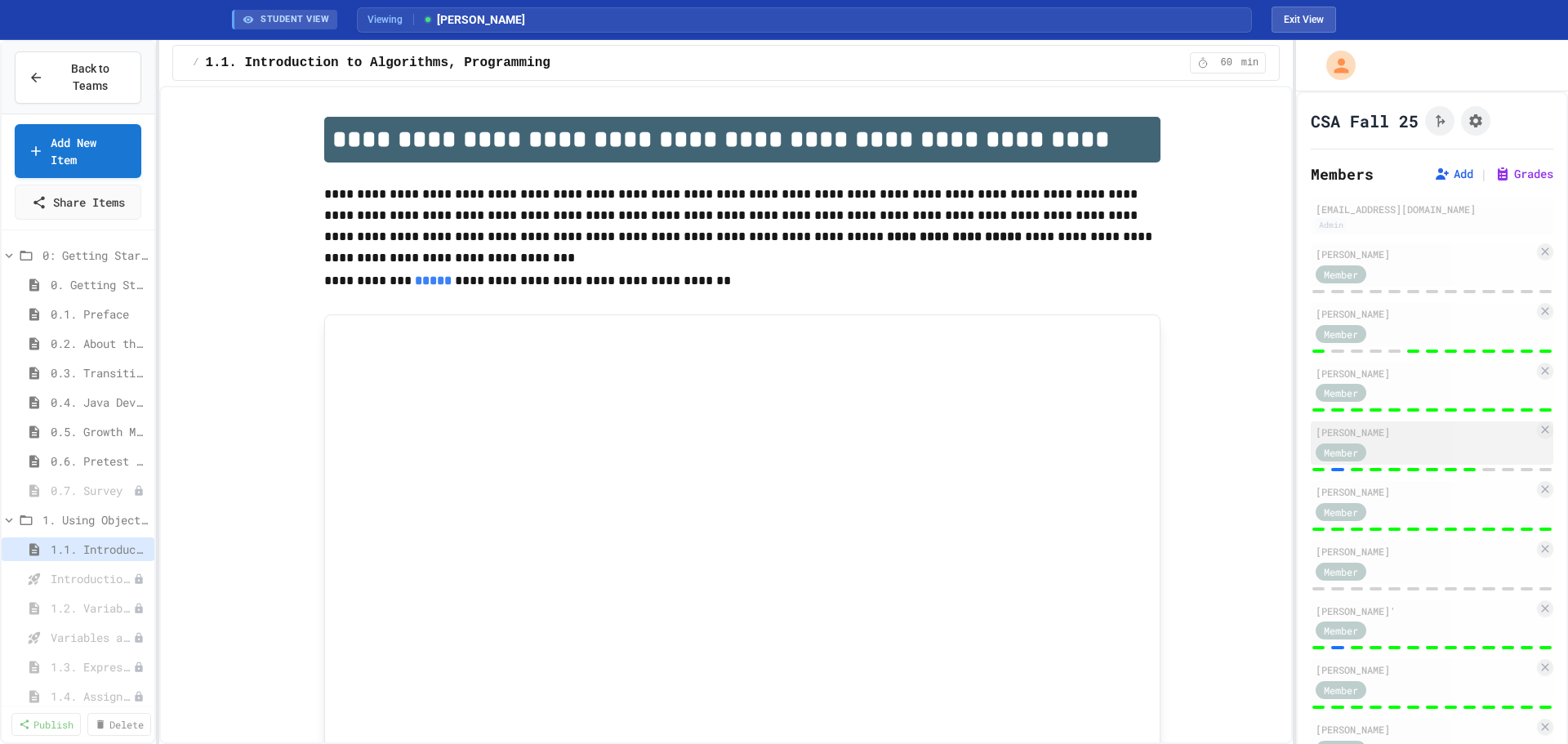
click at [1434, 446] on div "Member" at bounding box center [1425, 451] width 218 height 20
click at [1435, 431] on div "[PERSON_NAME]" at bounding box center [1425, 432] width 218 height 14
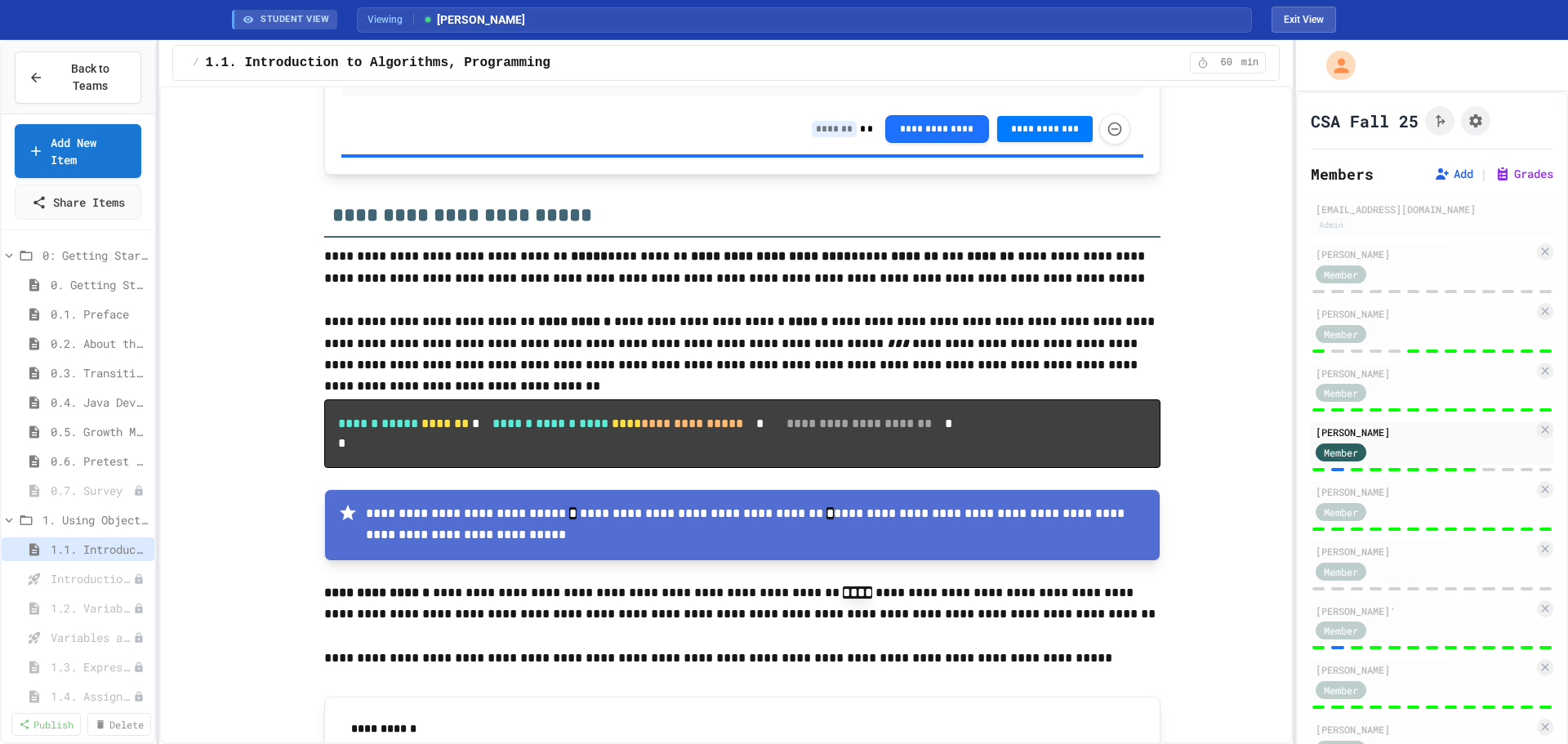
scroll to position [1524, 0]
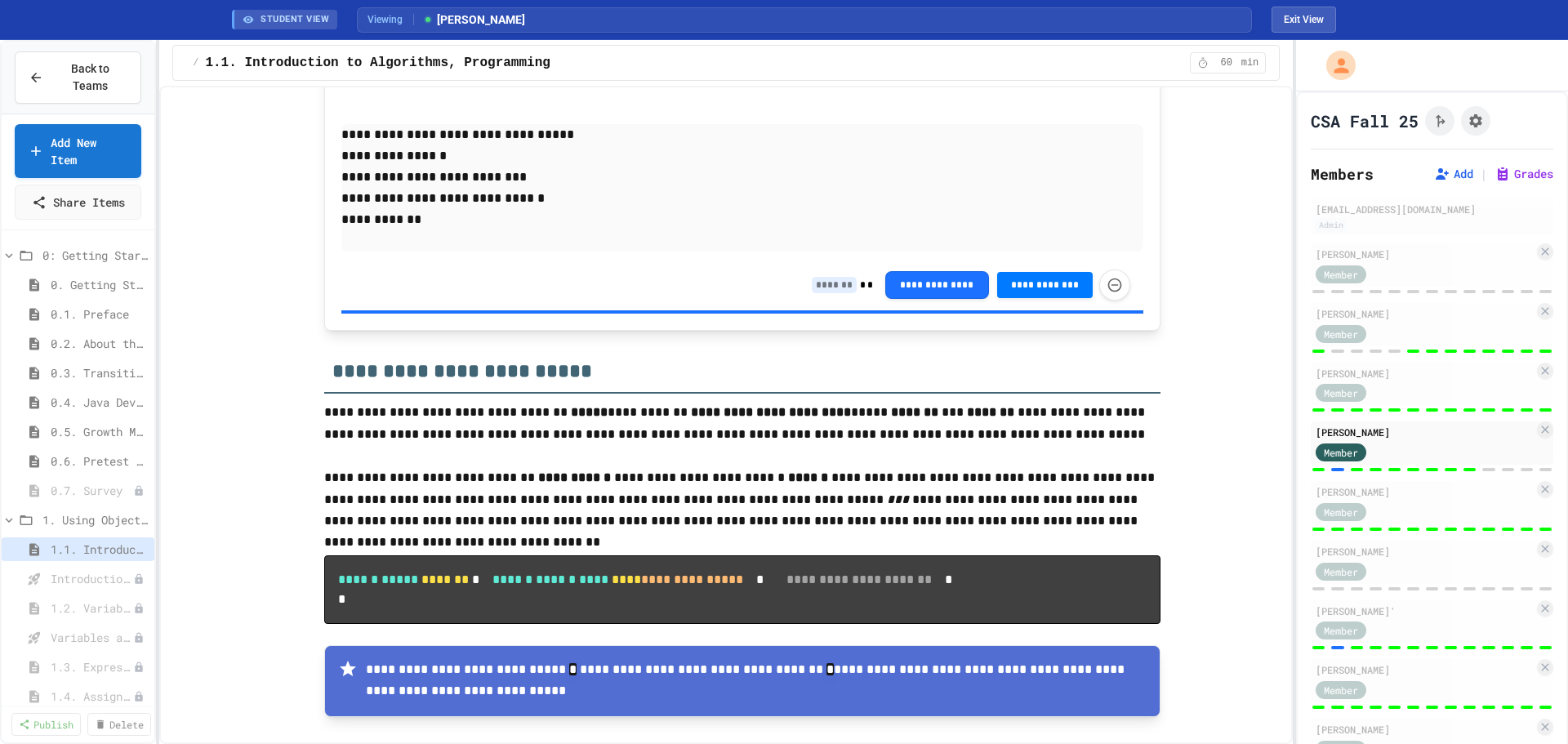
click at [826, 295] on div "**********" at bounding box center [971, 285] width 318 height 31
click at [826, 292] on input at bounding box center [834, 284] width 45 height 16
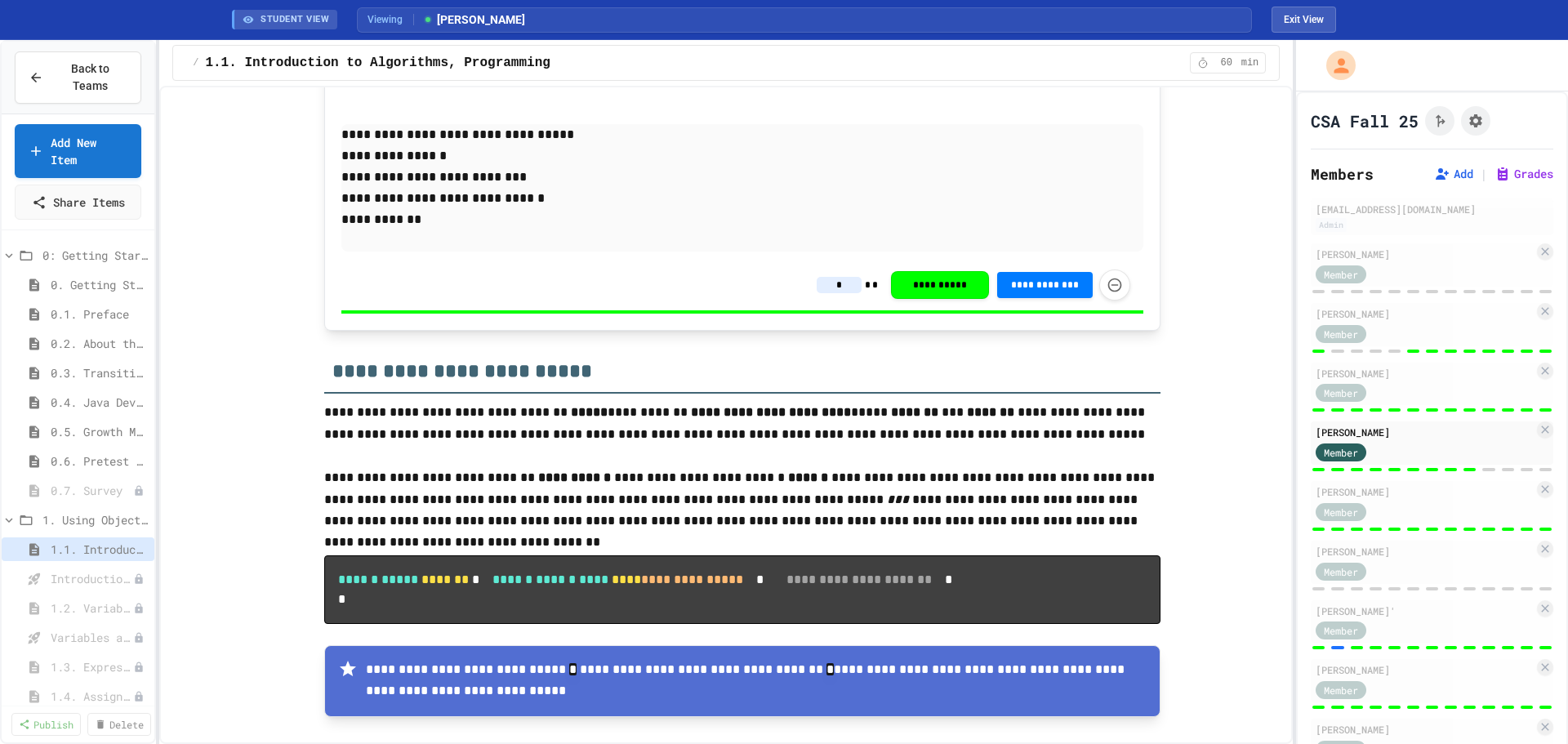
type input "*"
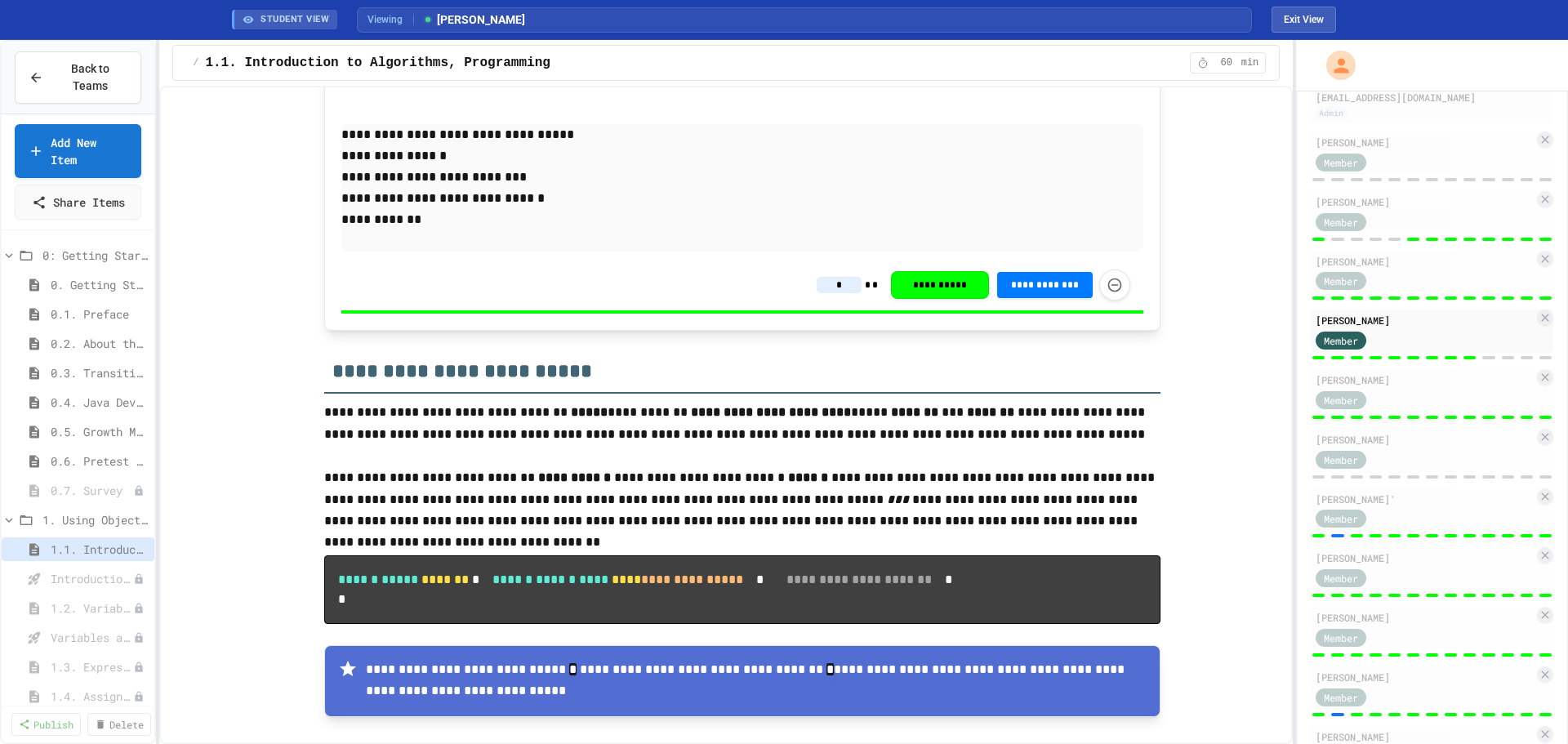
scroll to position [210, 0]
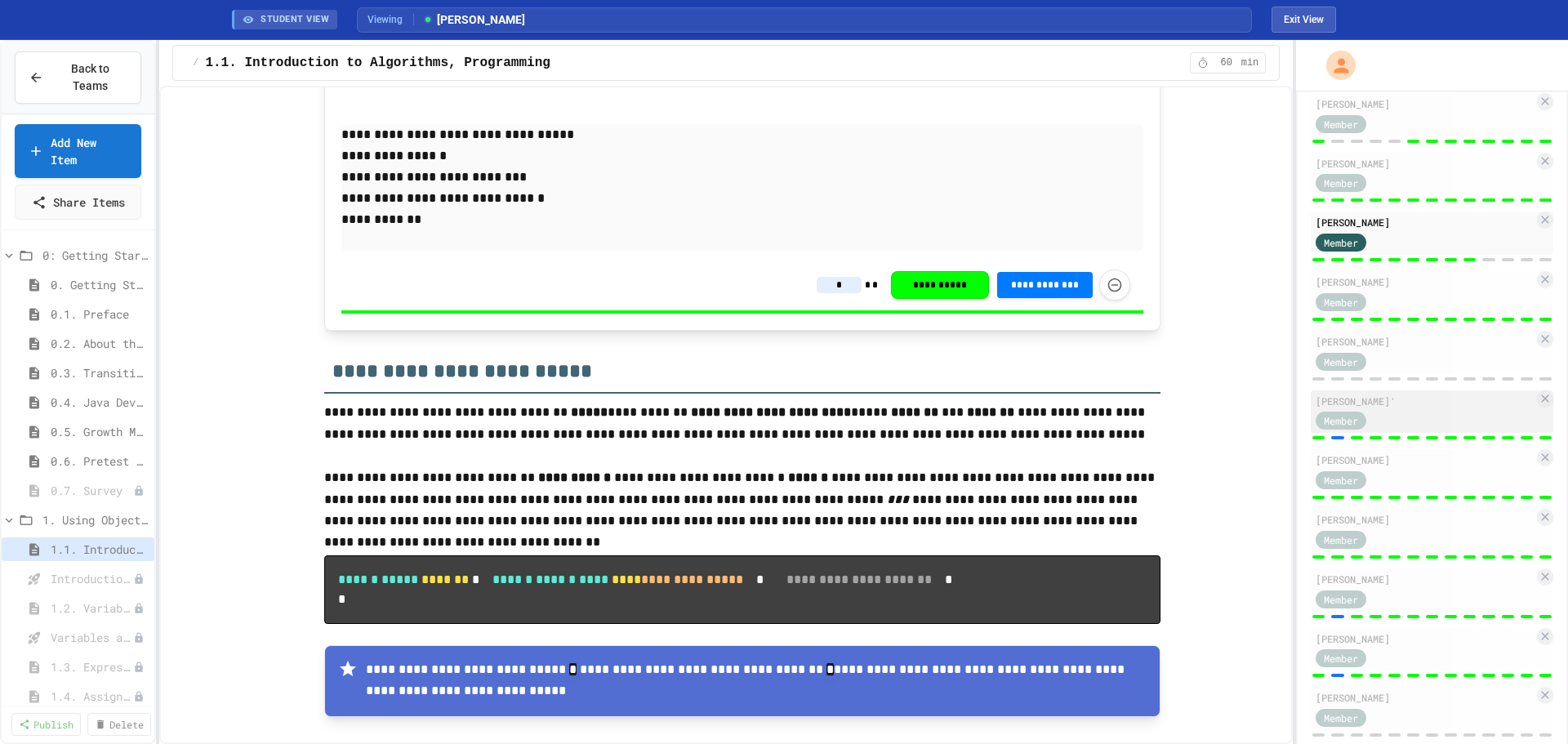
click at [1405, 403] on div "[PERSON_NAME]'" at bounding box center [1425, 401] width 218 height 14
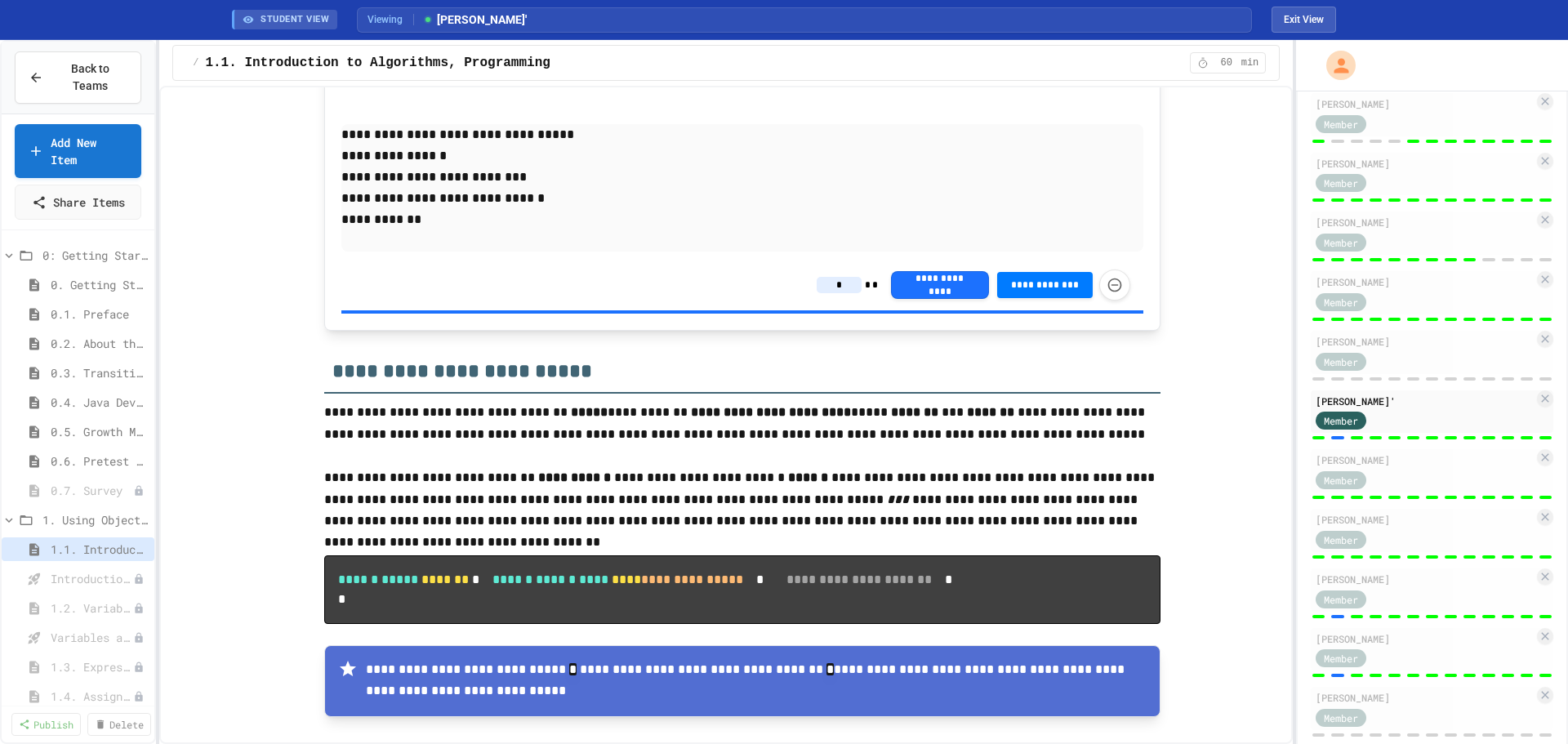
type input "*"
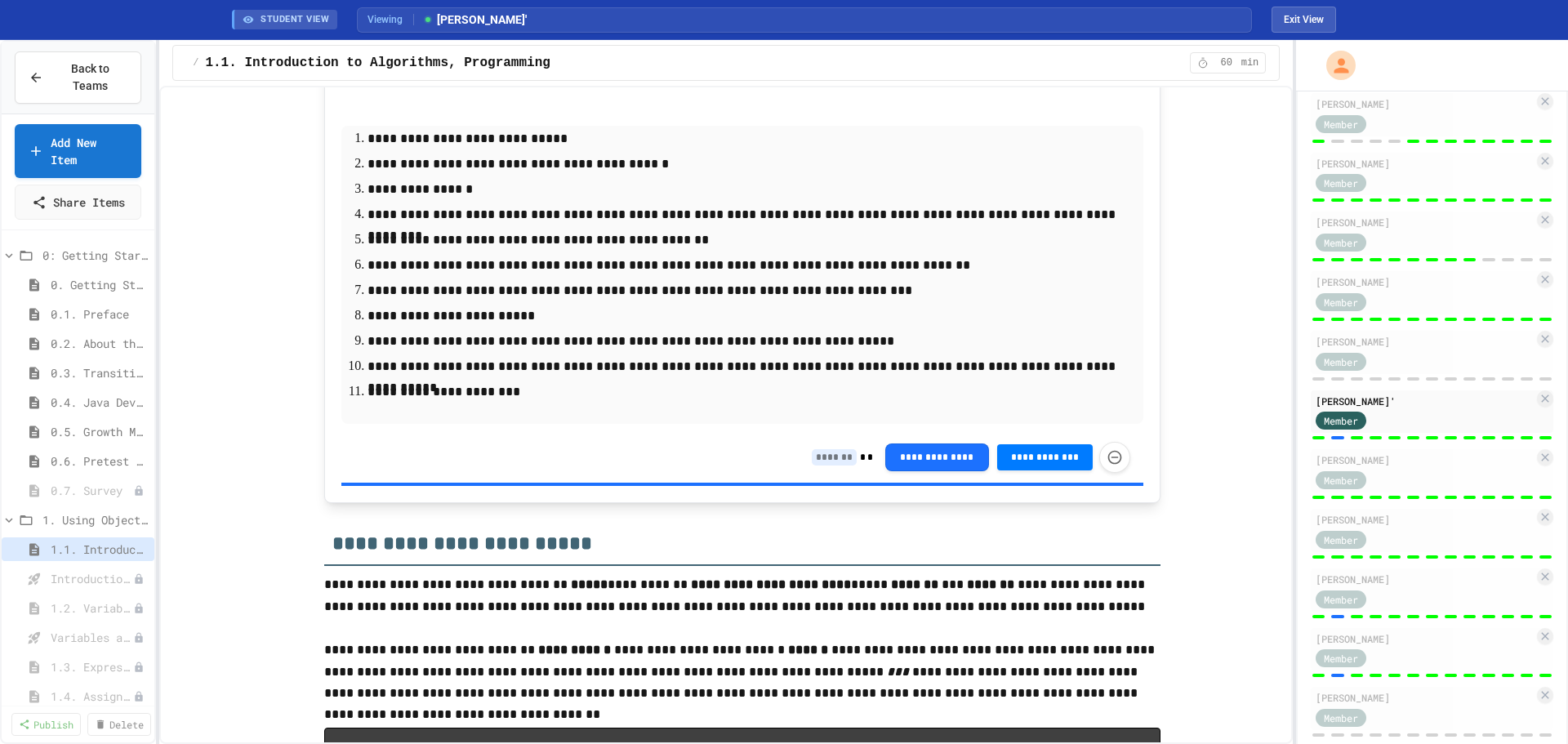
click at [828, 284] on p "**********" at bounding box center [742, 290] width 750 height 21
click at [833, 453] on input at bounding box center [834, 457] width 45 height 16
type input "*"
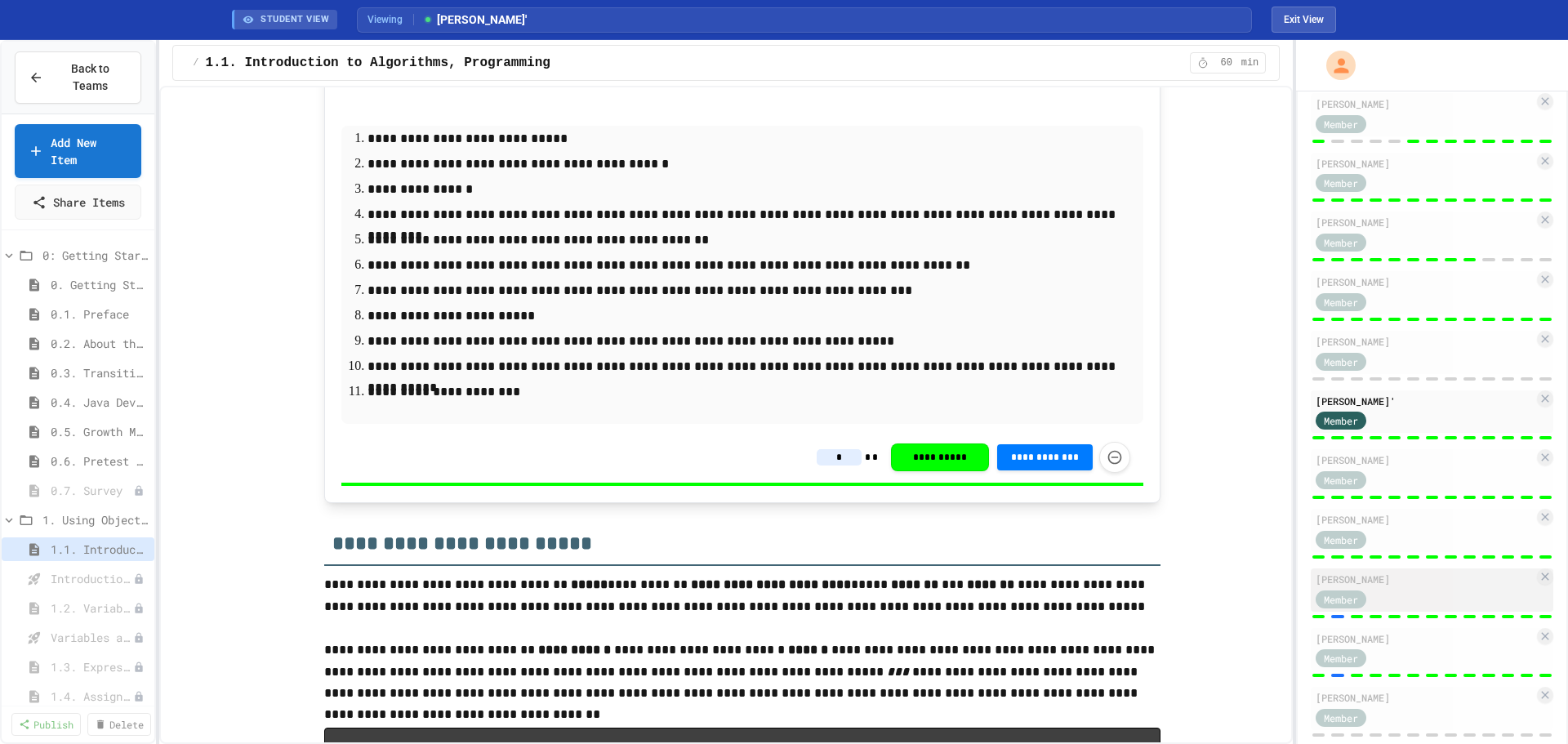
click at [1433, 582] on div "[PERSON_NAME]" at bounding box center [1425, 579] width 218 height 14
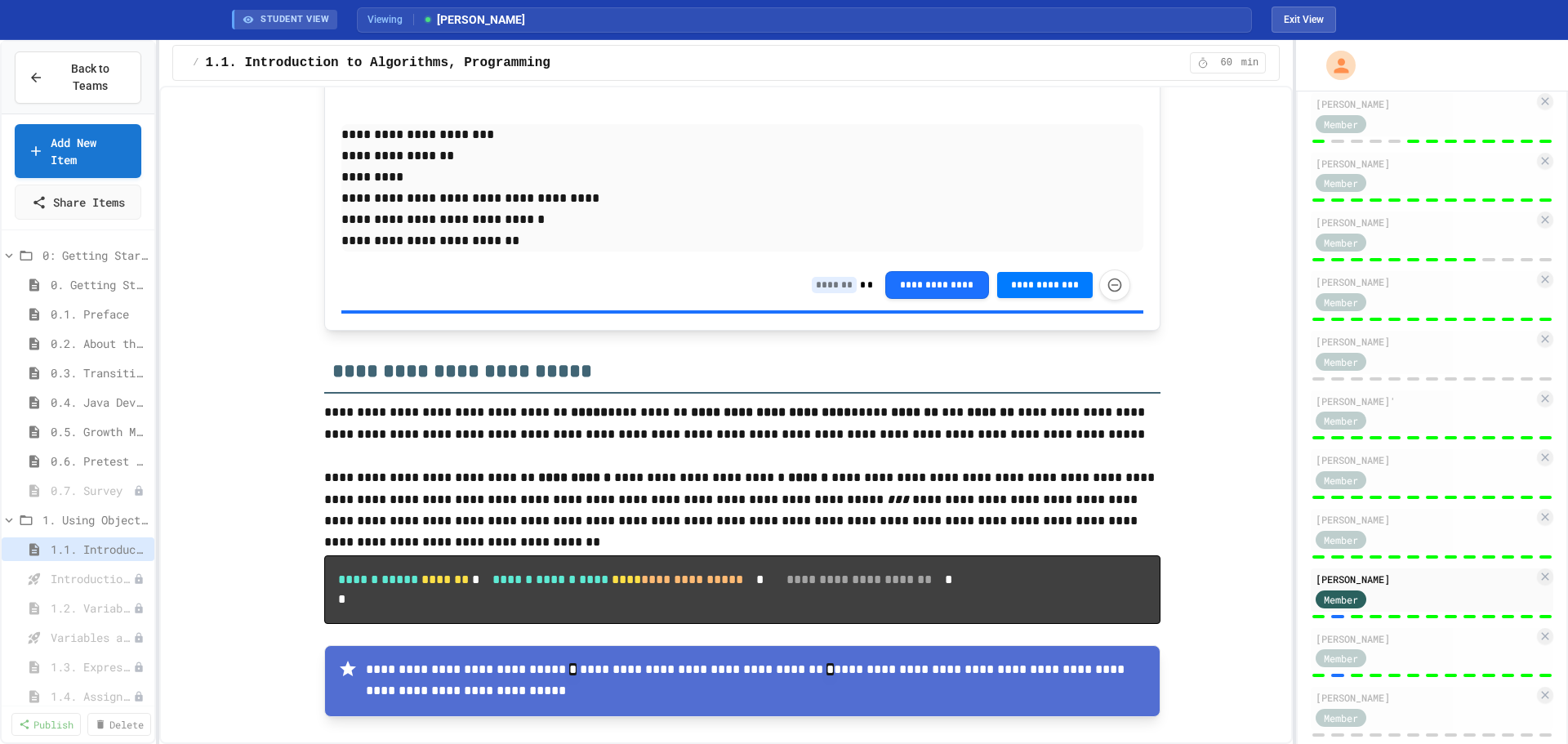
click at [821, 281] on input at bounding box center [834, 284] width 45 height 16
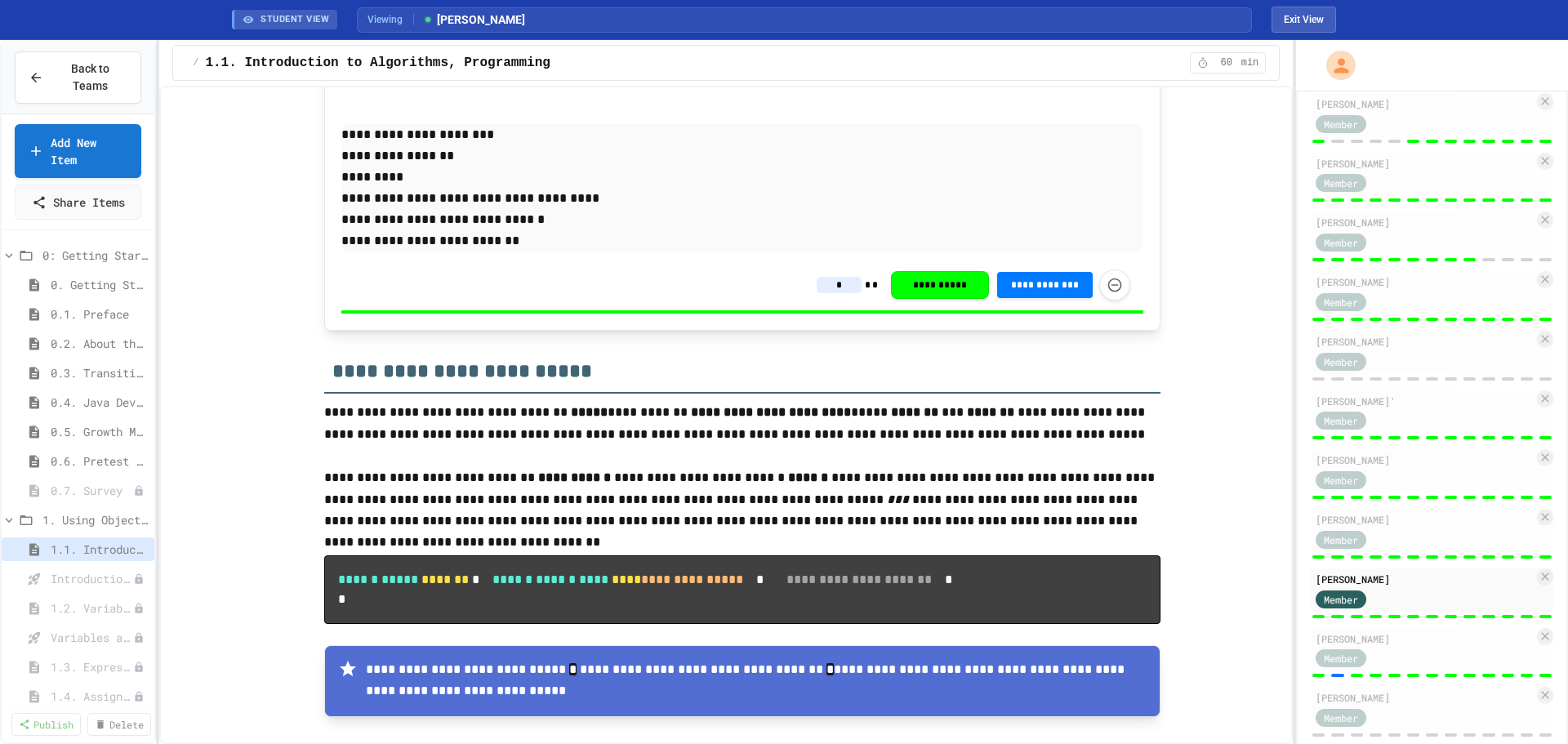
type input "*"
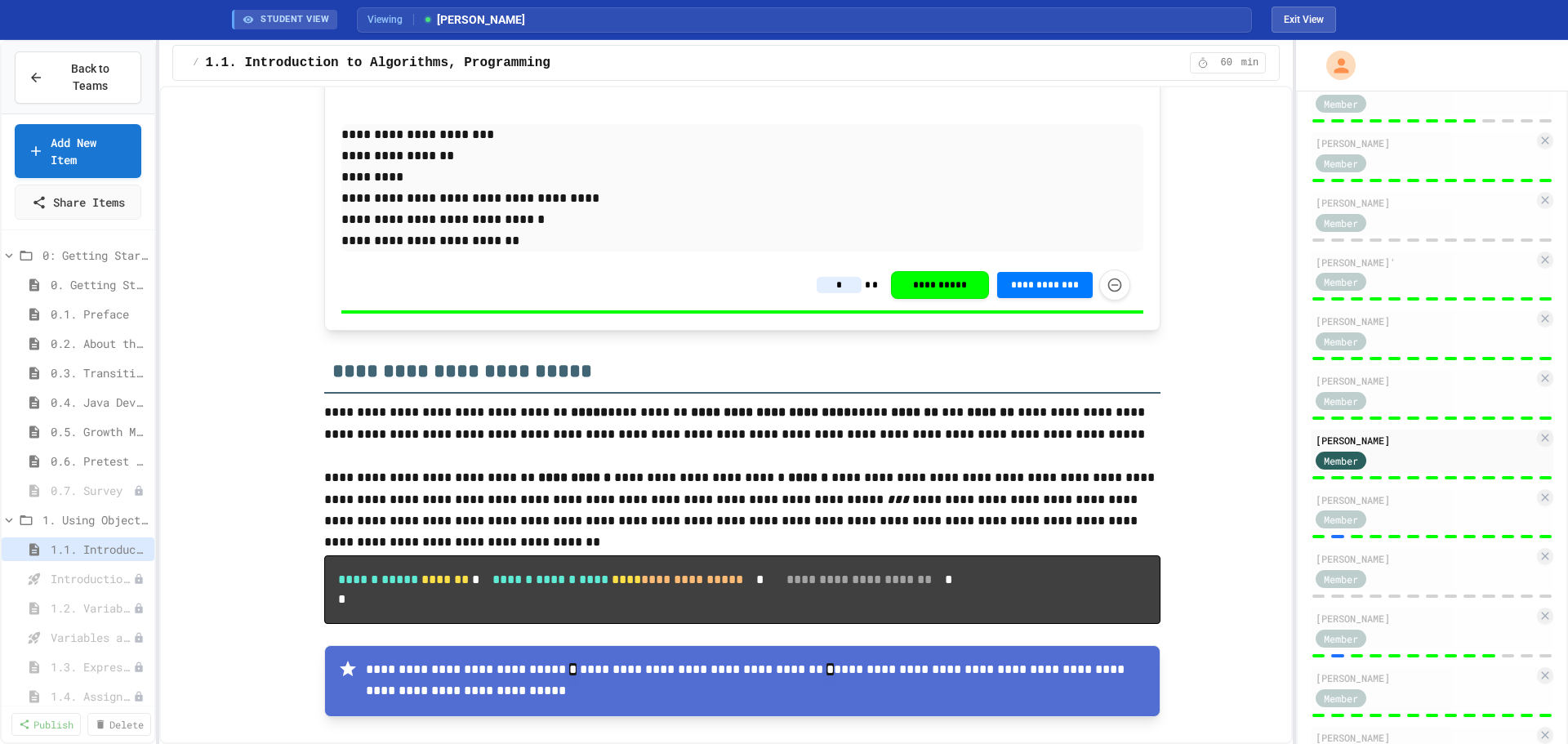
scroll to position [423, 0]
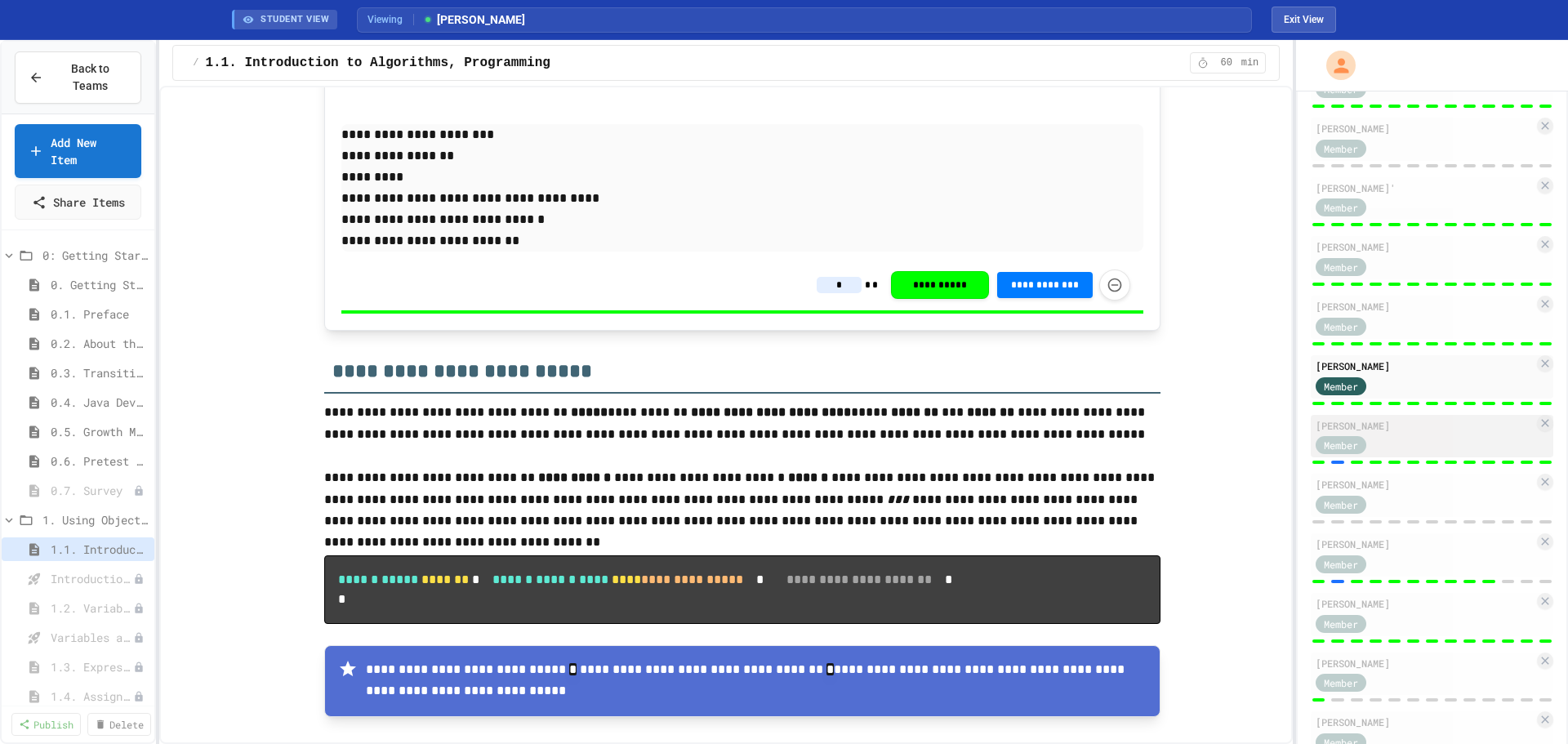
click at [1419, 434] on div "Member" at bounding box center [1425, 444] width 218 height 20
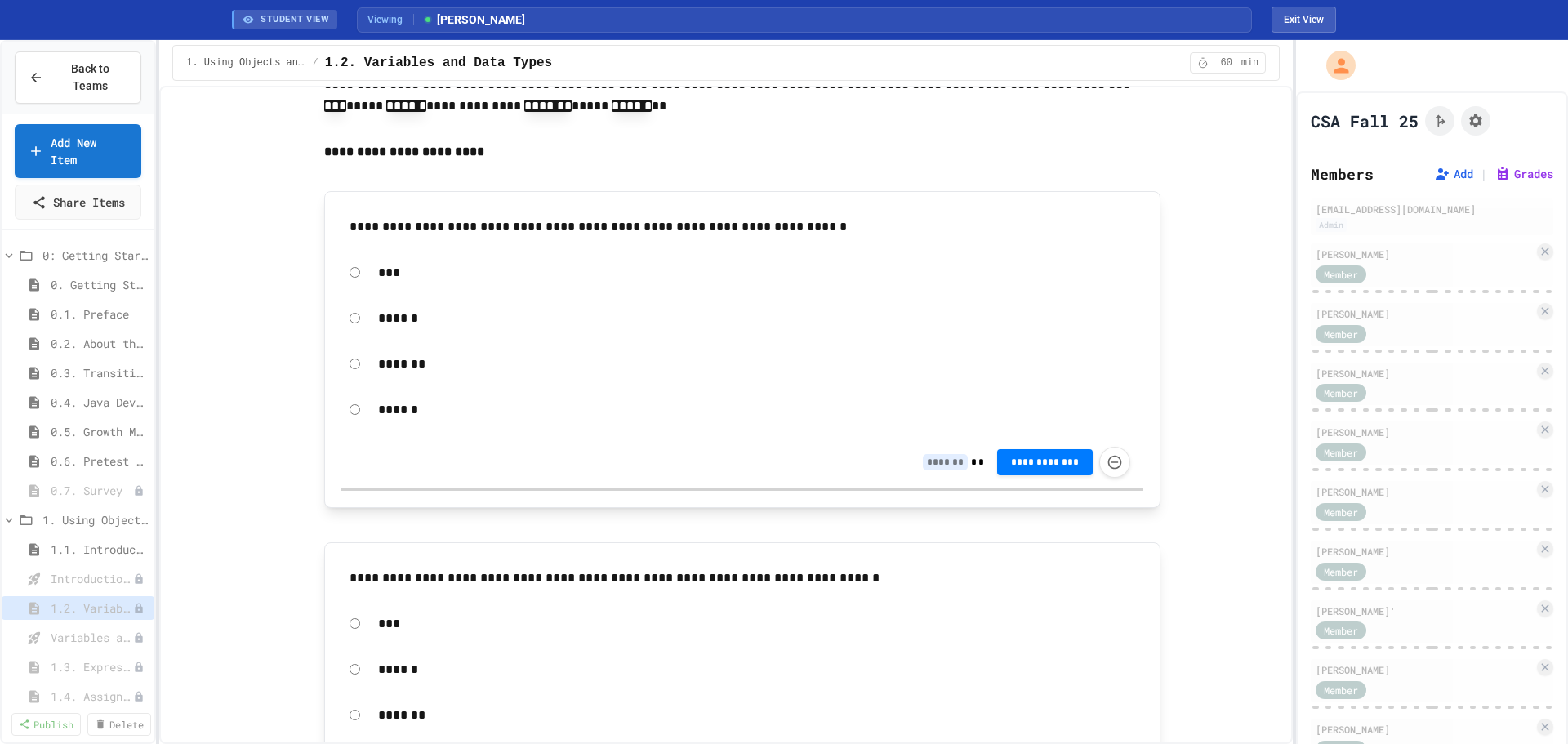
scroll to position [1607, 0]
